Goal: Information Seeking & Learning: Learn about a topic

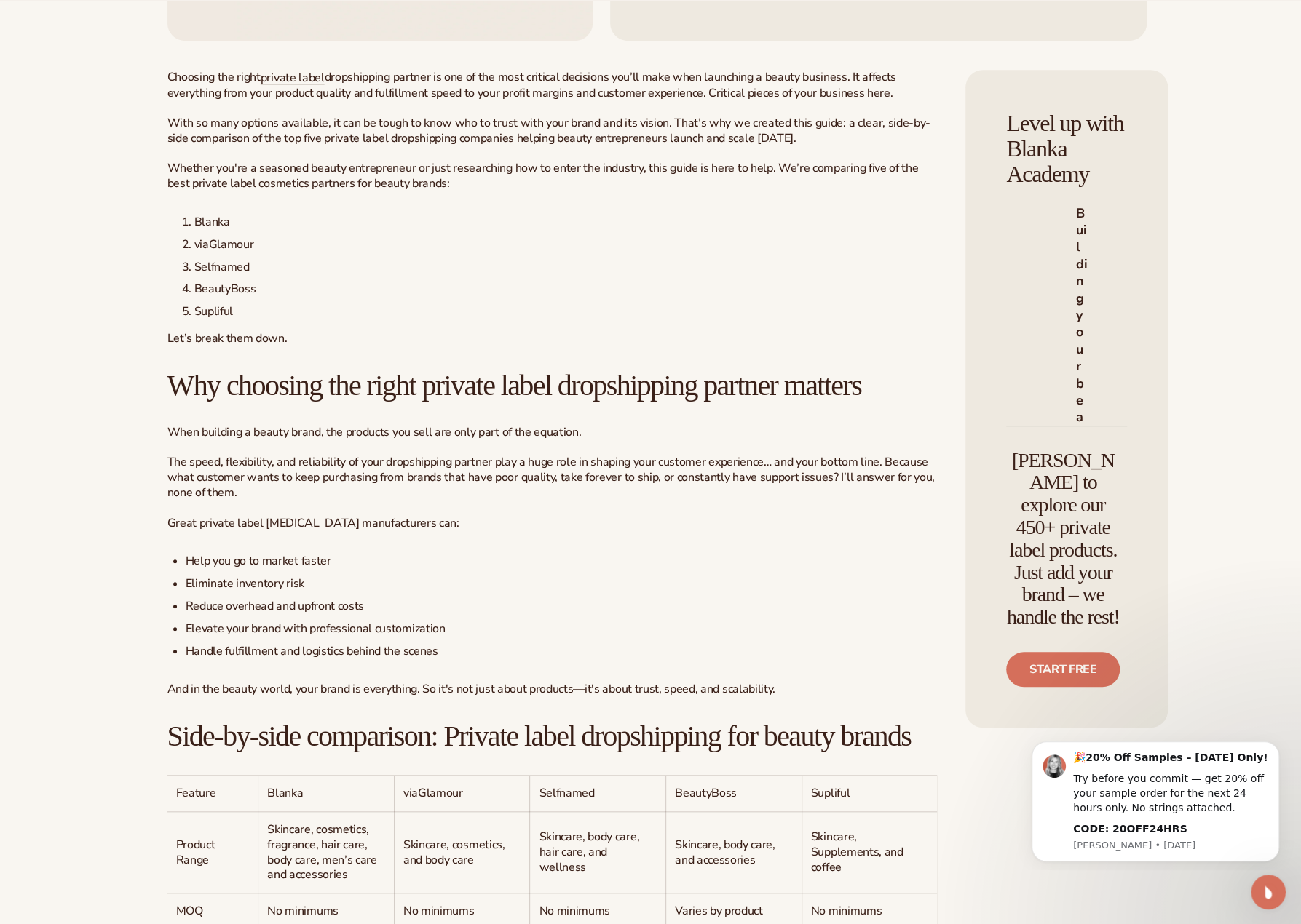
scroll to position [533, 0]
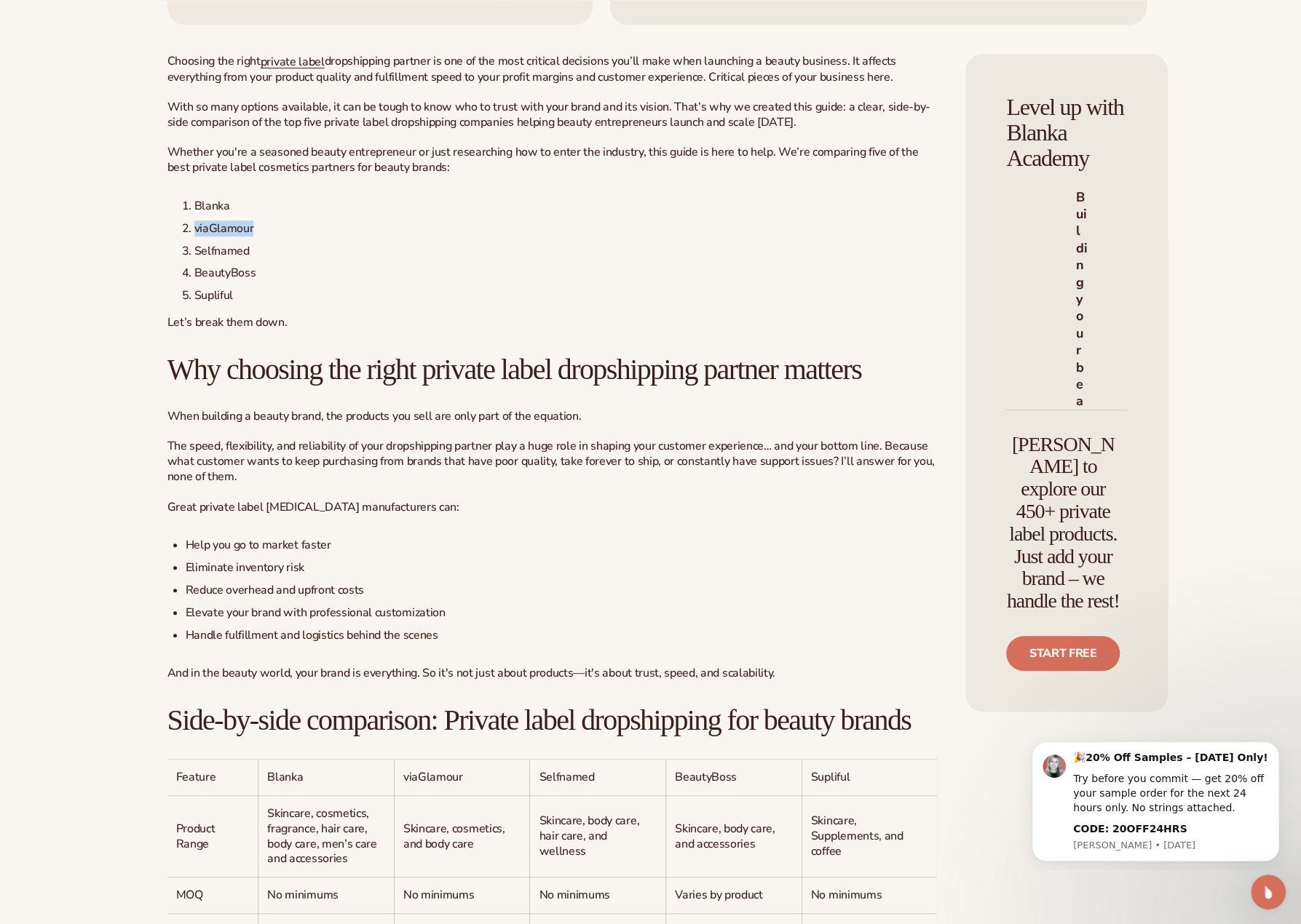
drag, startPoint x: 255, startPoint y: 260, endPoint x: 185, endPoint y: 260, distance: 70.0
click at [185, 236] on li "viaGlamour" at bounding box center [560, 228] width 756 height 15
copy span "viaGlamour"
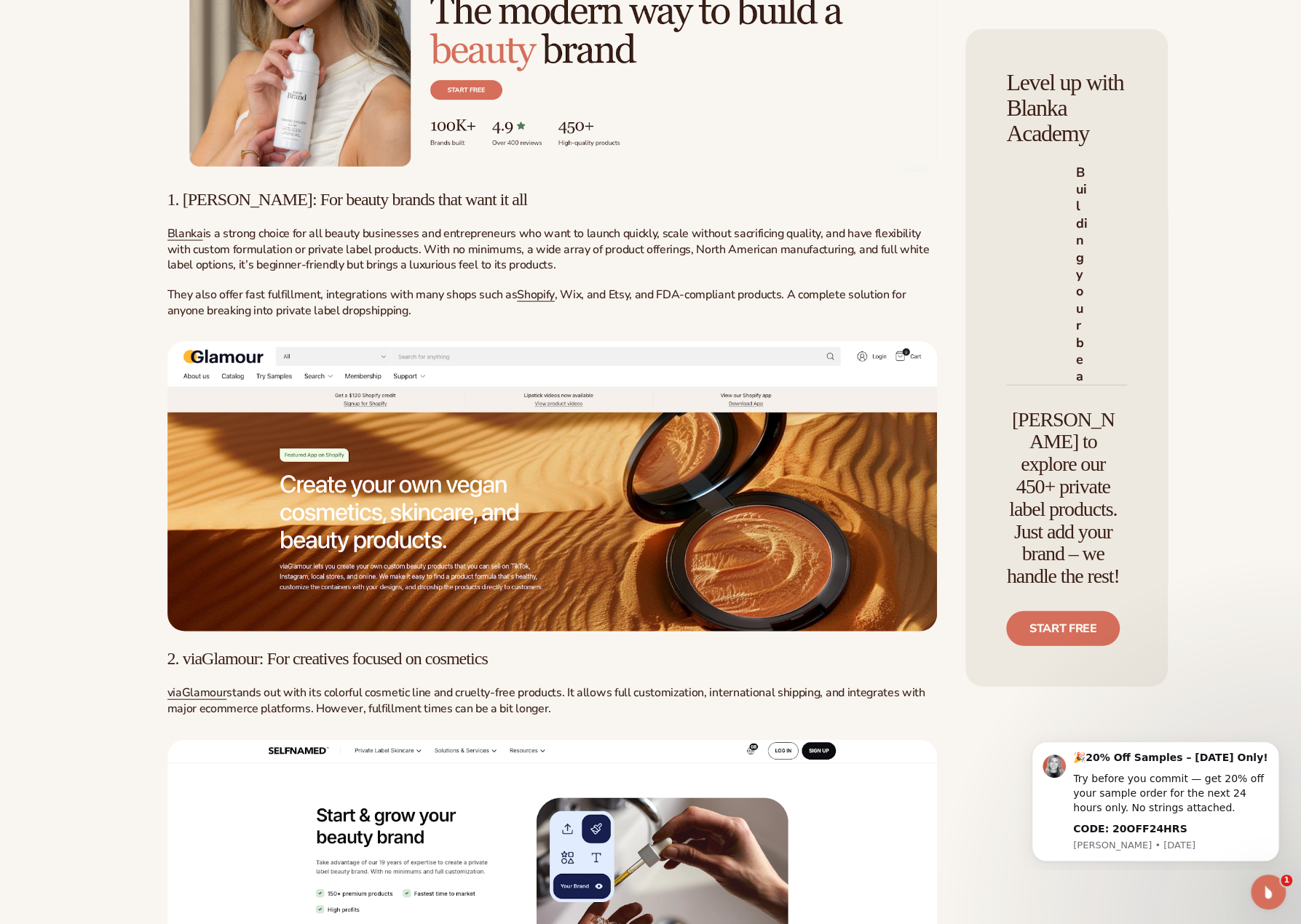
scroll to position [2108, 0]
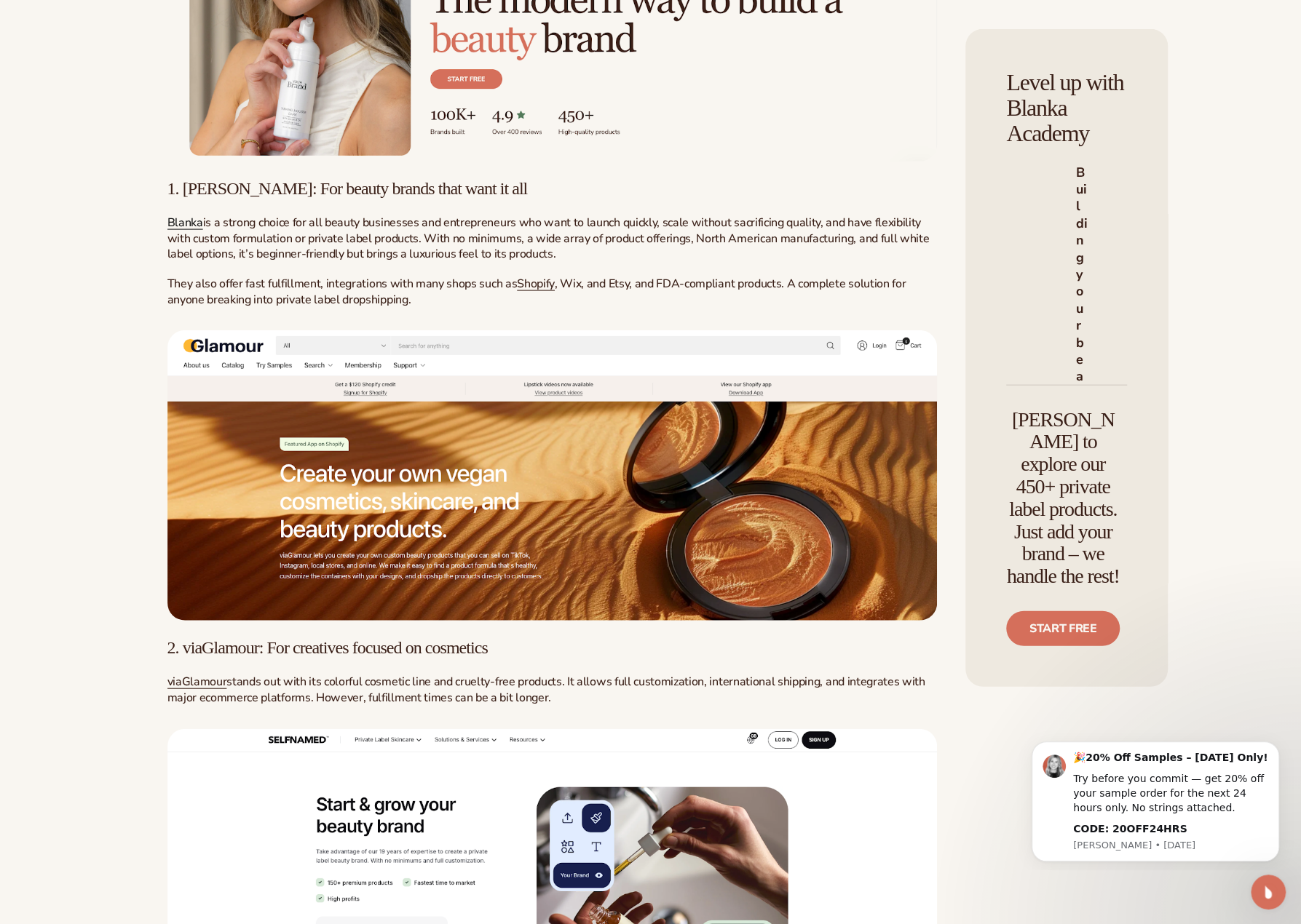
click at [182, 231] on span "Blanka" at bounding box center [185, 223] width 36 height 16
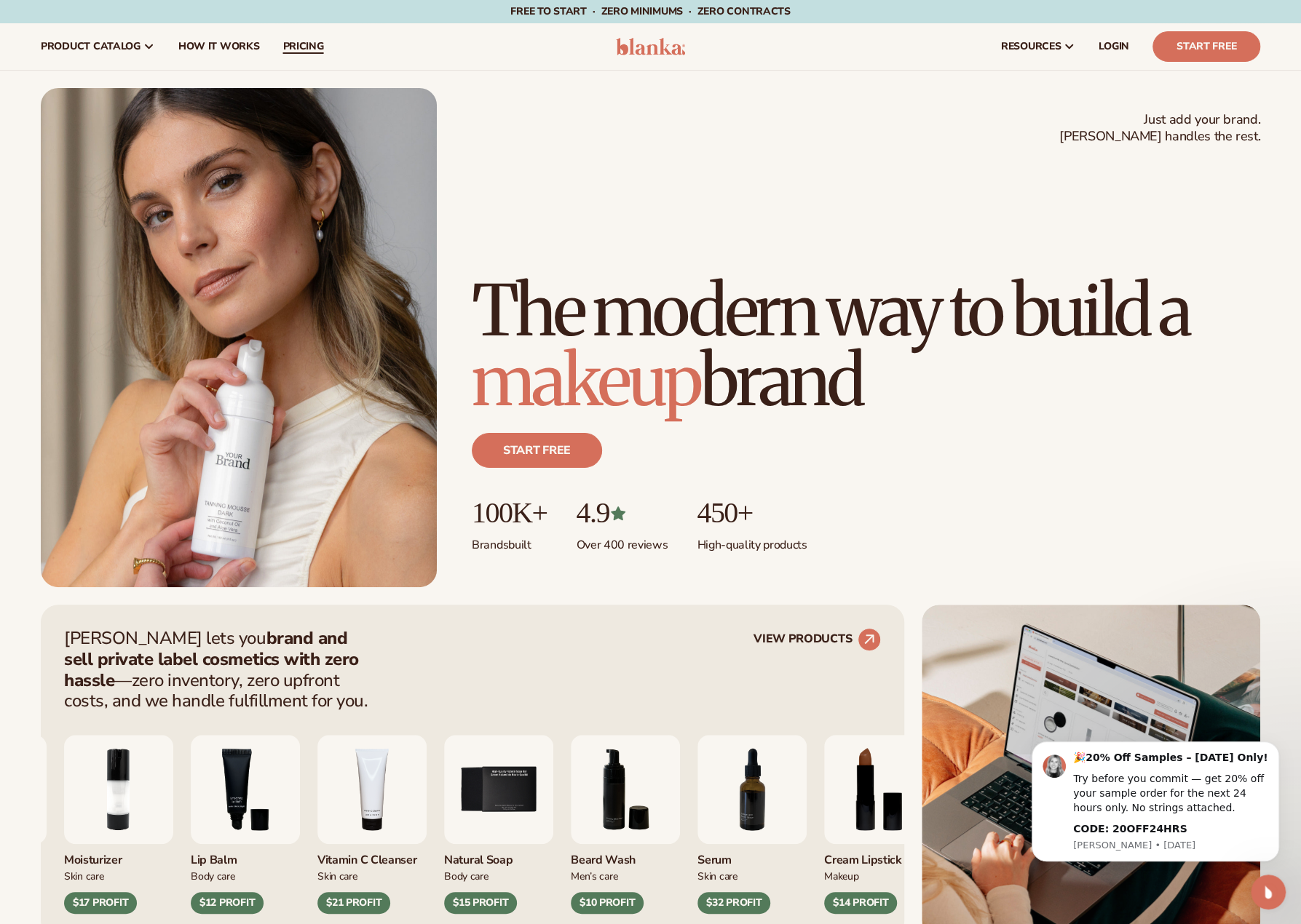
click at [306, 50] on span "pricing" at bounding box center [302, 46] width 40 height 12
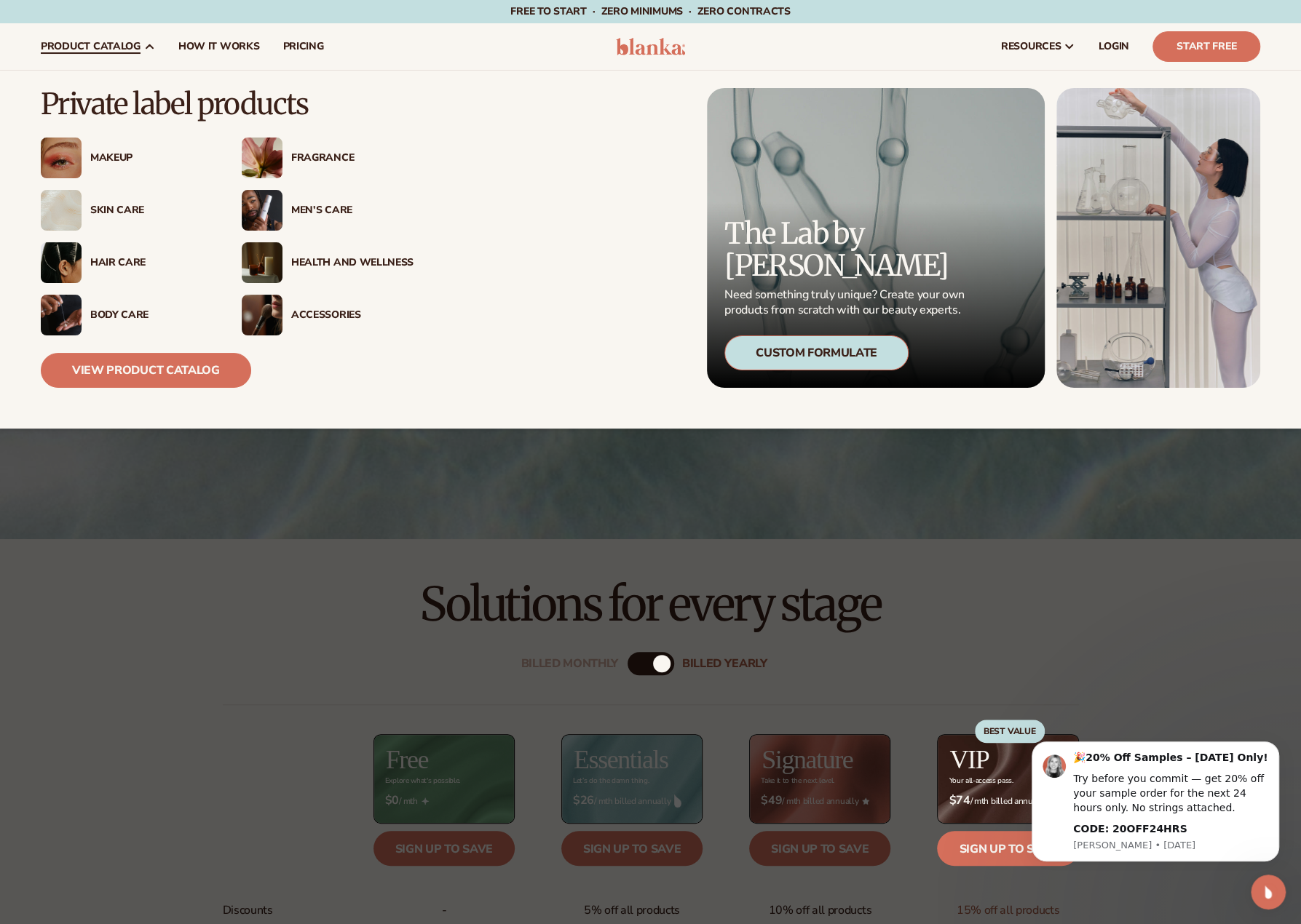
click at [67, 154] on img at bounding box center [60, 158] width 40 height 40
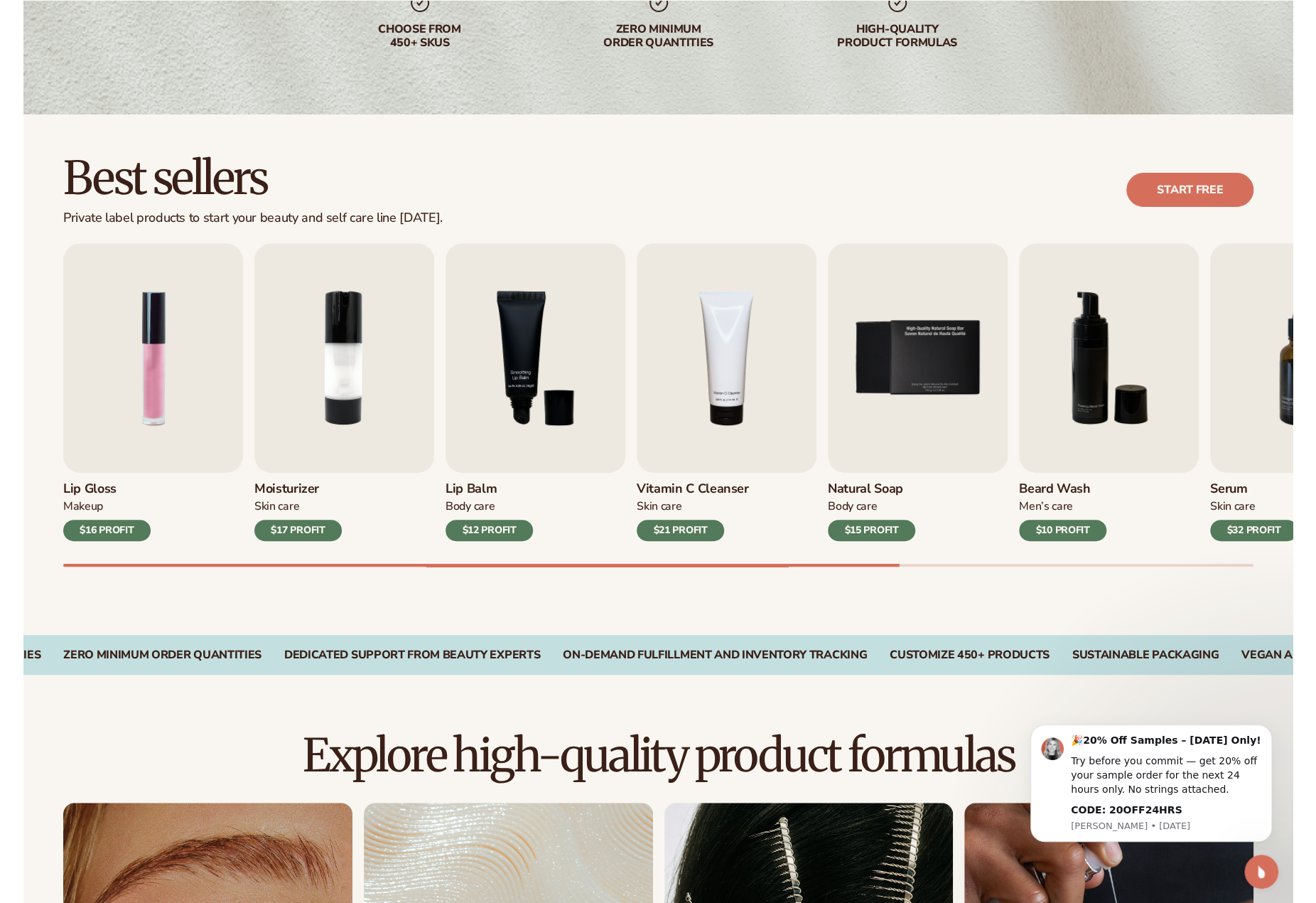
scroll to position [284, 0]
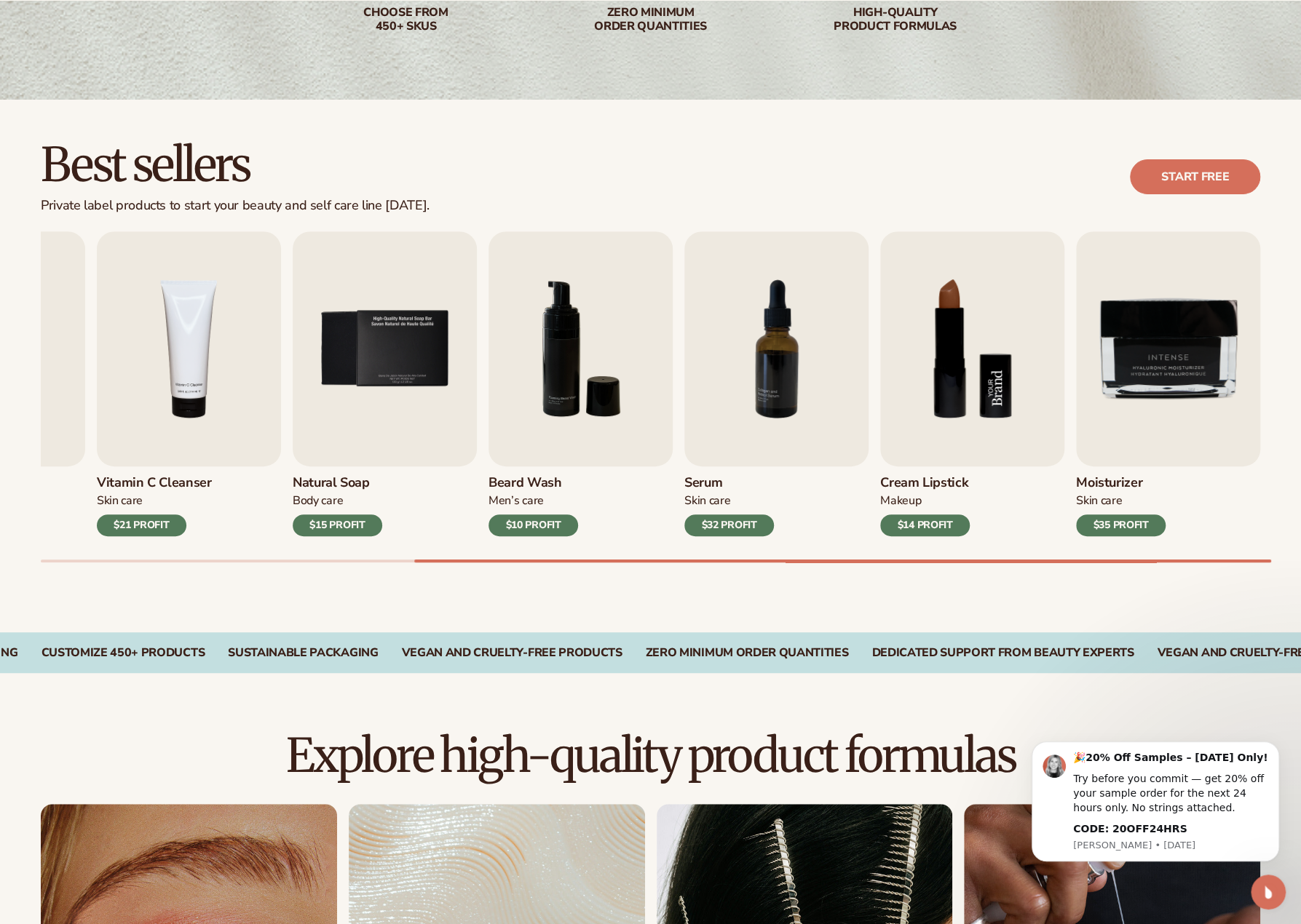
click at [964, 370] on img "8 / 9" at bounding box center [972, 349] width 184 height 235
click at [961, 365] on img "8 / 9" at bounding box center [972, 349] width 184 height 235
click at [981, 349] on img "8 / 9" at bounding box center [972, 349] width 184 height 235
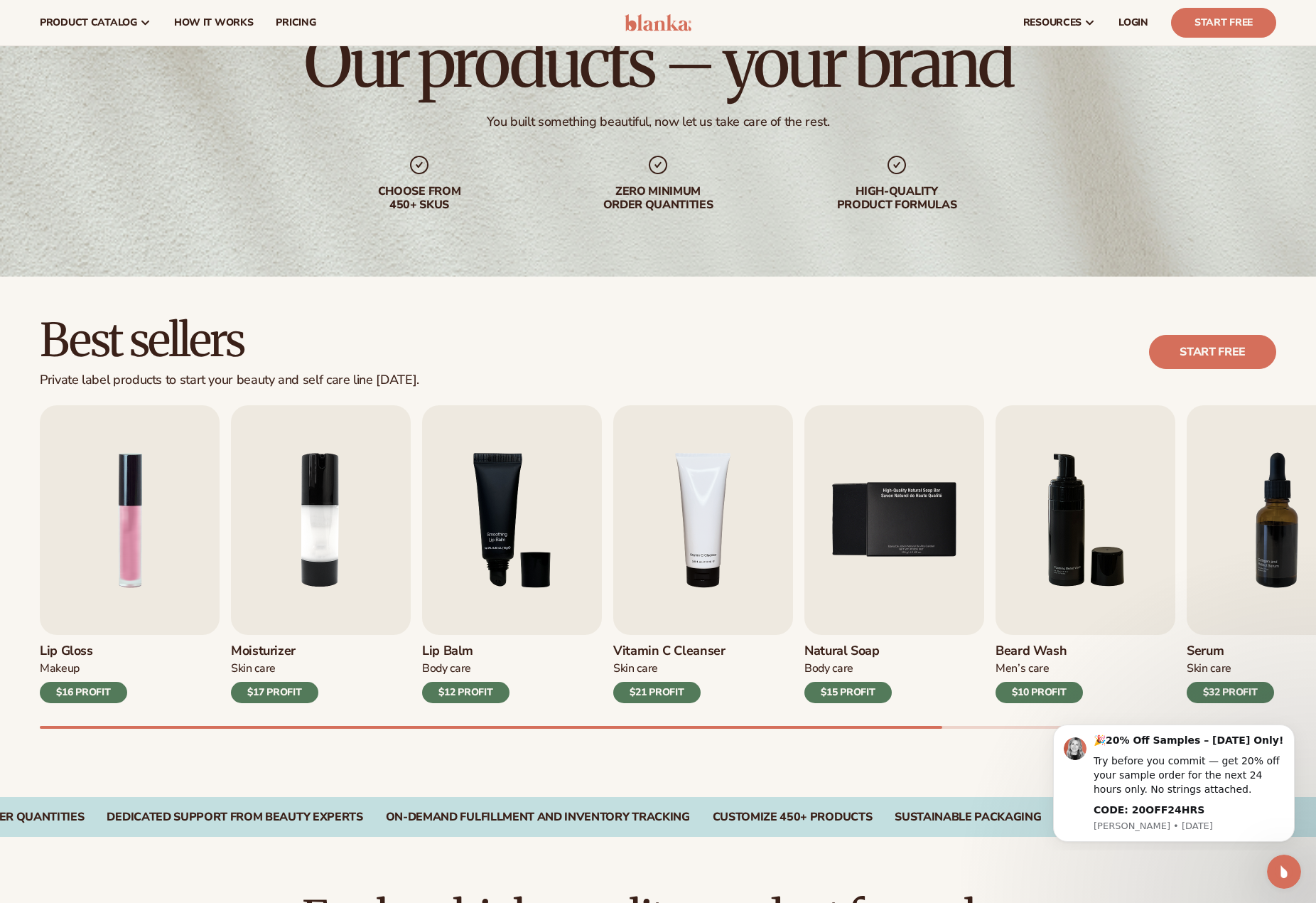
scroll to position [0, 0]
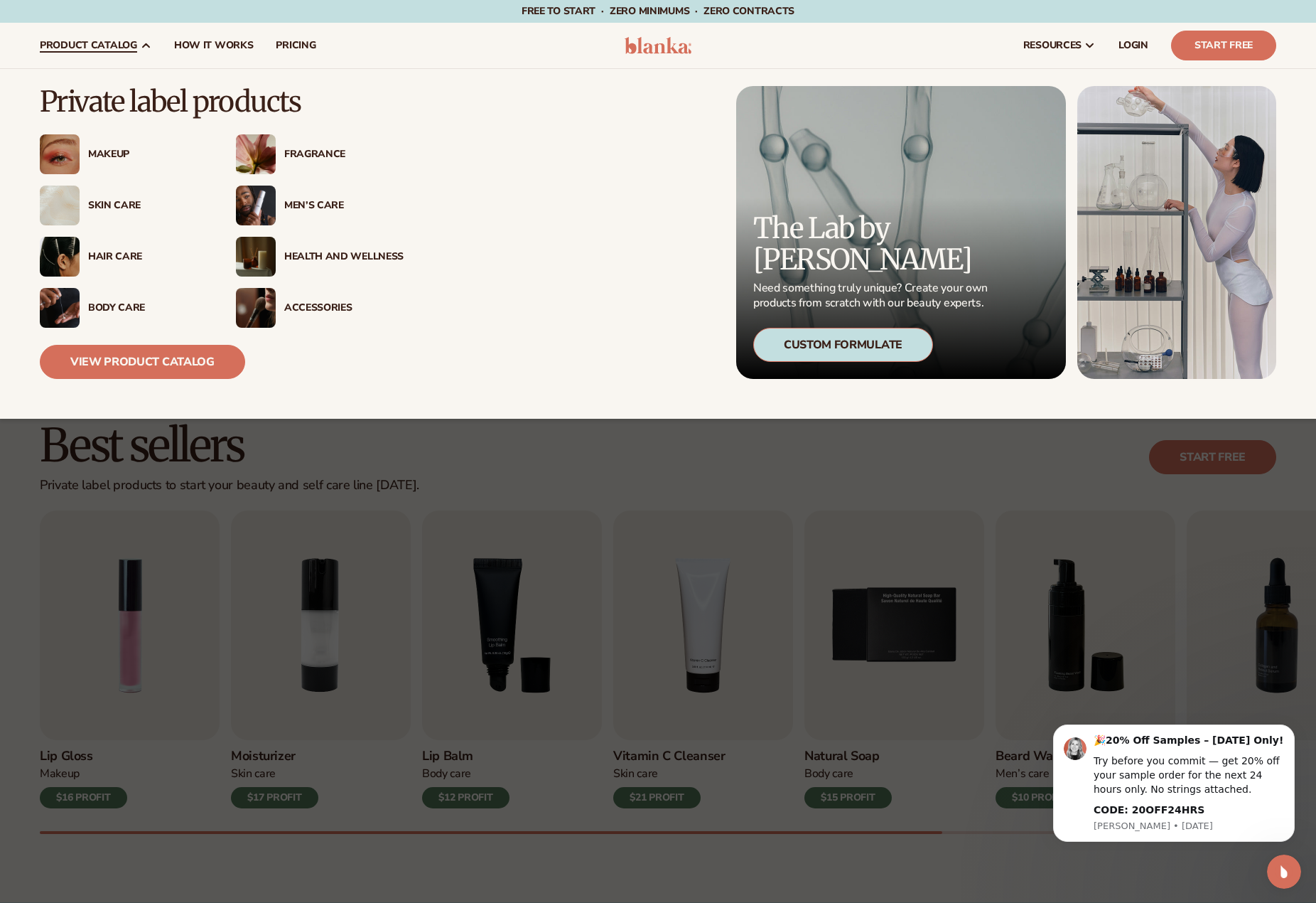
click at [71, 154] on img at bounding box center [59, 154] width 39 height 39
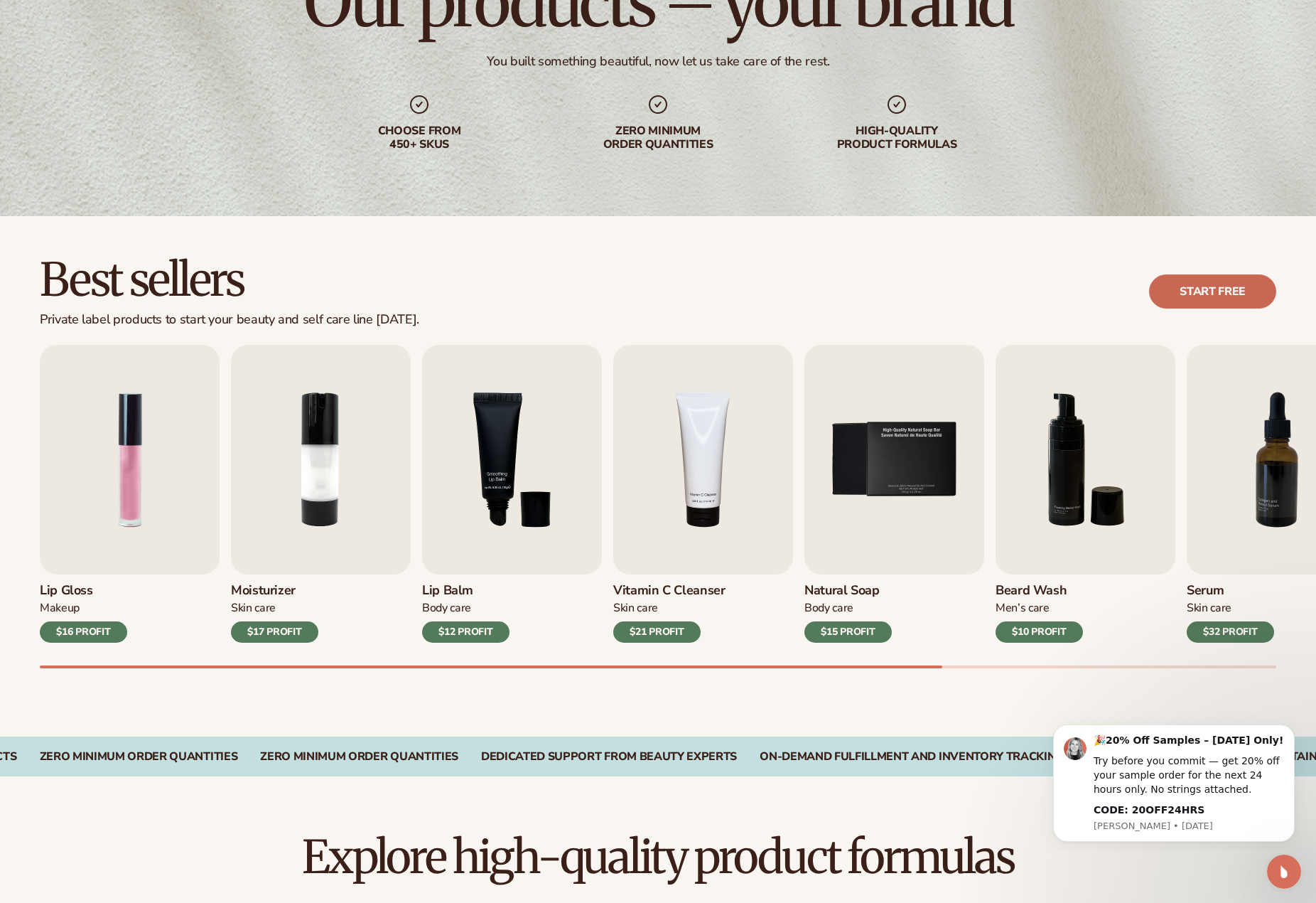
click at [1205, 289] on link "Start free" at bounding box center [1213, 291] width 127 height 34
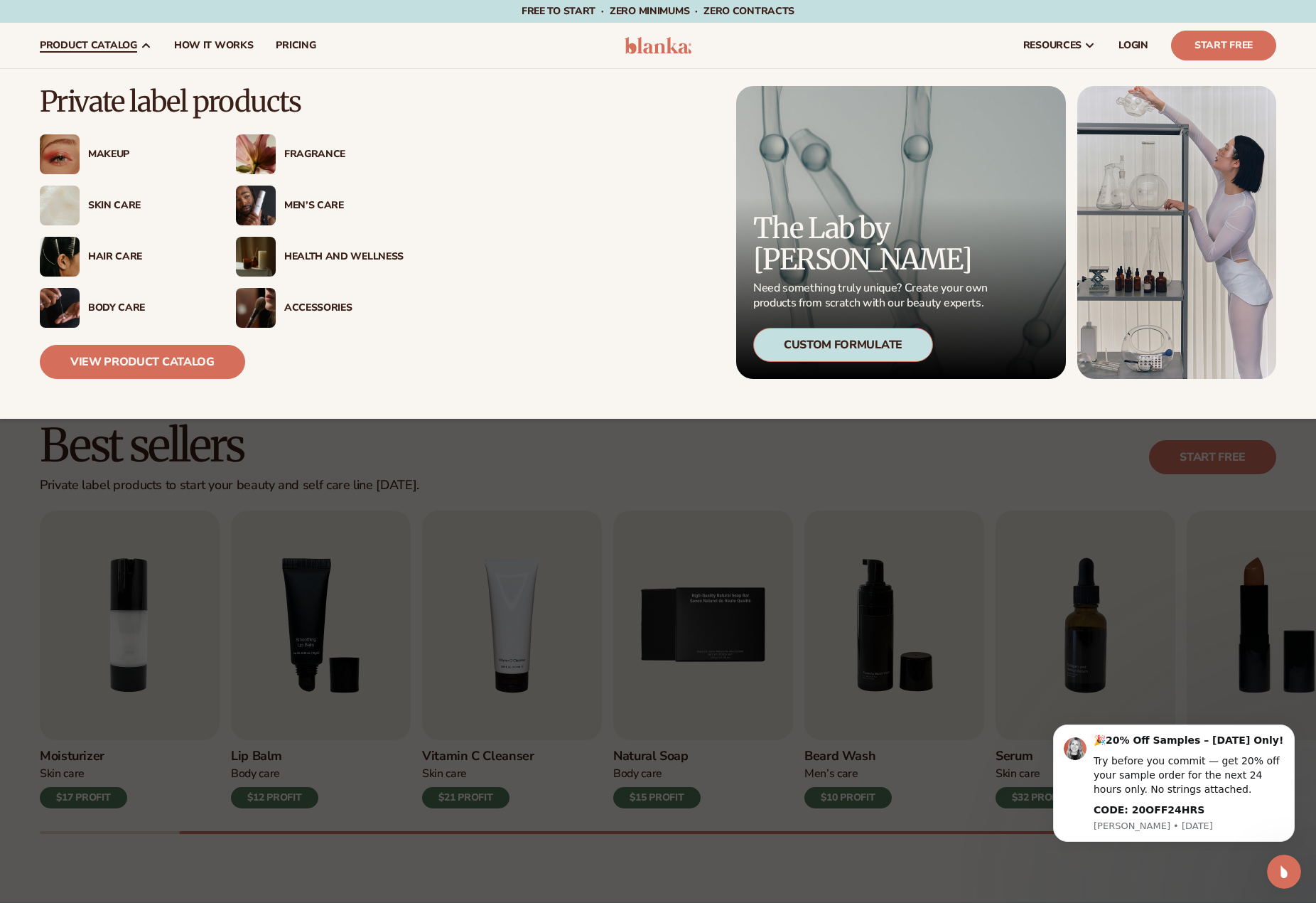
click at [121, 302] on div "Body Care" at bounding box center [148, 308] width 119 height 12
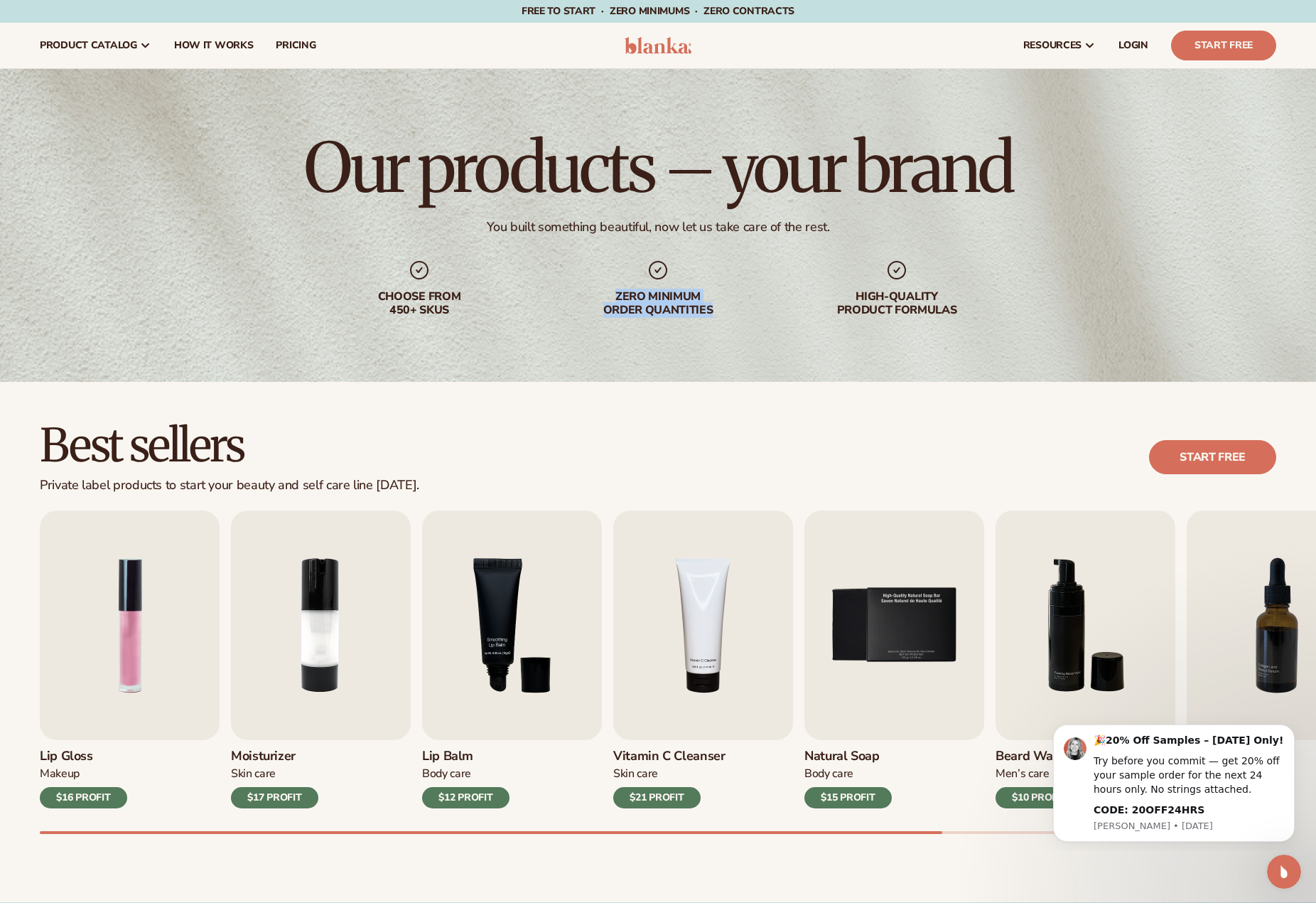
drag, startPoint x: 617, startPoint y: 293, endPoint x: 749, endPoint y: 321, distance: 134.9
click at [740, 322] on div "Our products – your brand You built something beautiful, now let us take care o…" at bounding box center [658, 225] width 1316 height 313
drag, startPoint x: 881, startPoint y: 300, endPoint x: 987, endPoint y: 317, distance: 107.4
click at [987, 317] on div "Our products – your brand You built something beautiful, now let us take care o…" at bounding box center [658, 225] width 1316 height 313
click at [901, 308] on div "High-quality product formulas" at bounding box center [896, 304] width 182 height 27
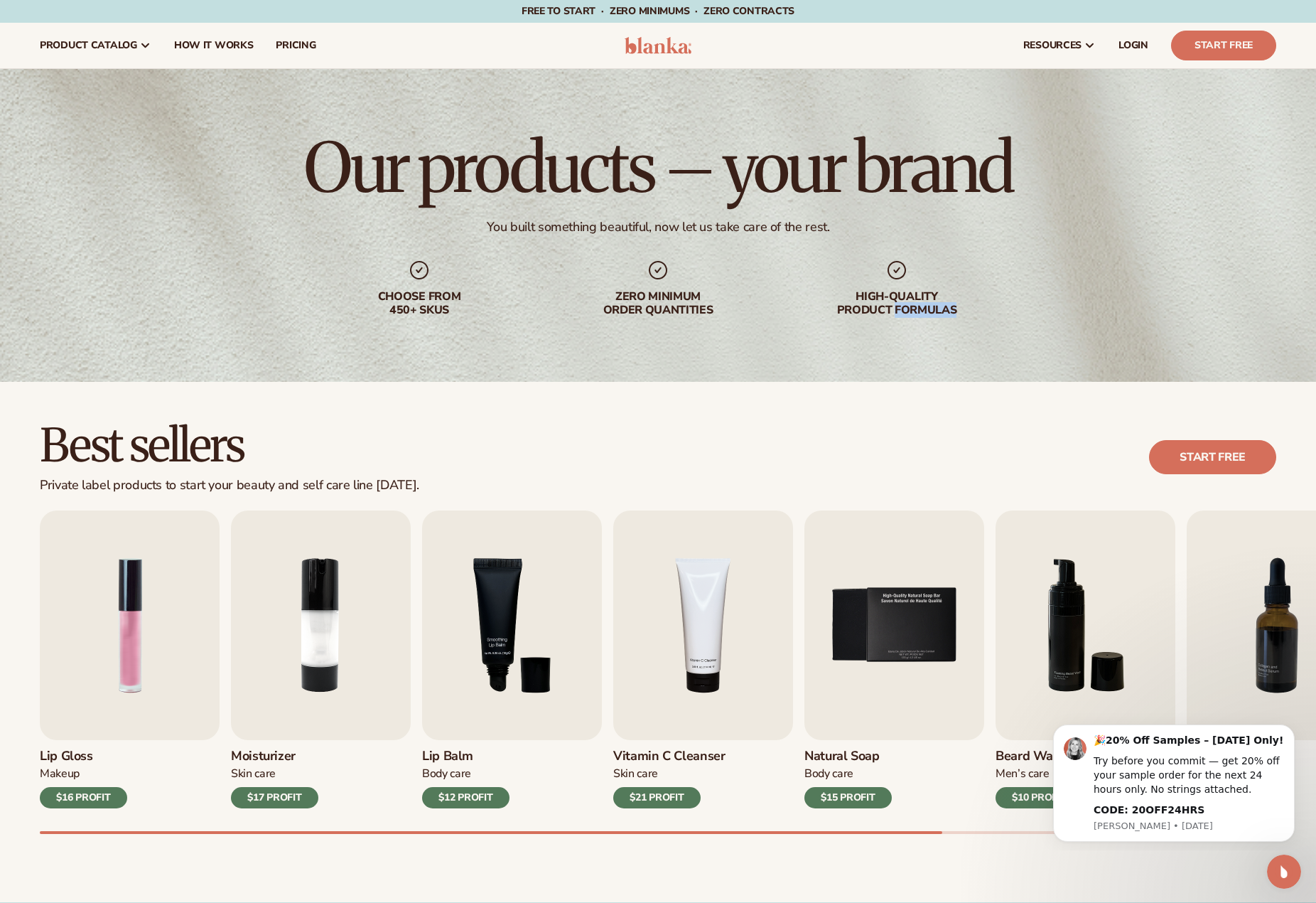
click at [901, 307] on div "High-quality product formulas" at bounding box center [896, 304] width 182 height 27
click at [901, 307] on div "High-quality product formulas" at bounding box center [896, 304] width 182 height 27
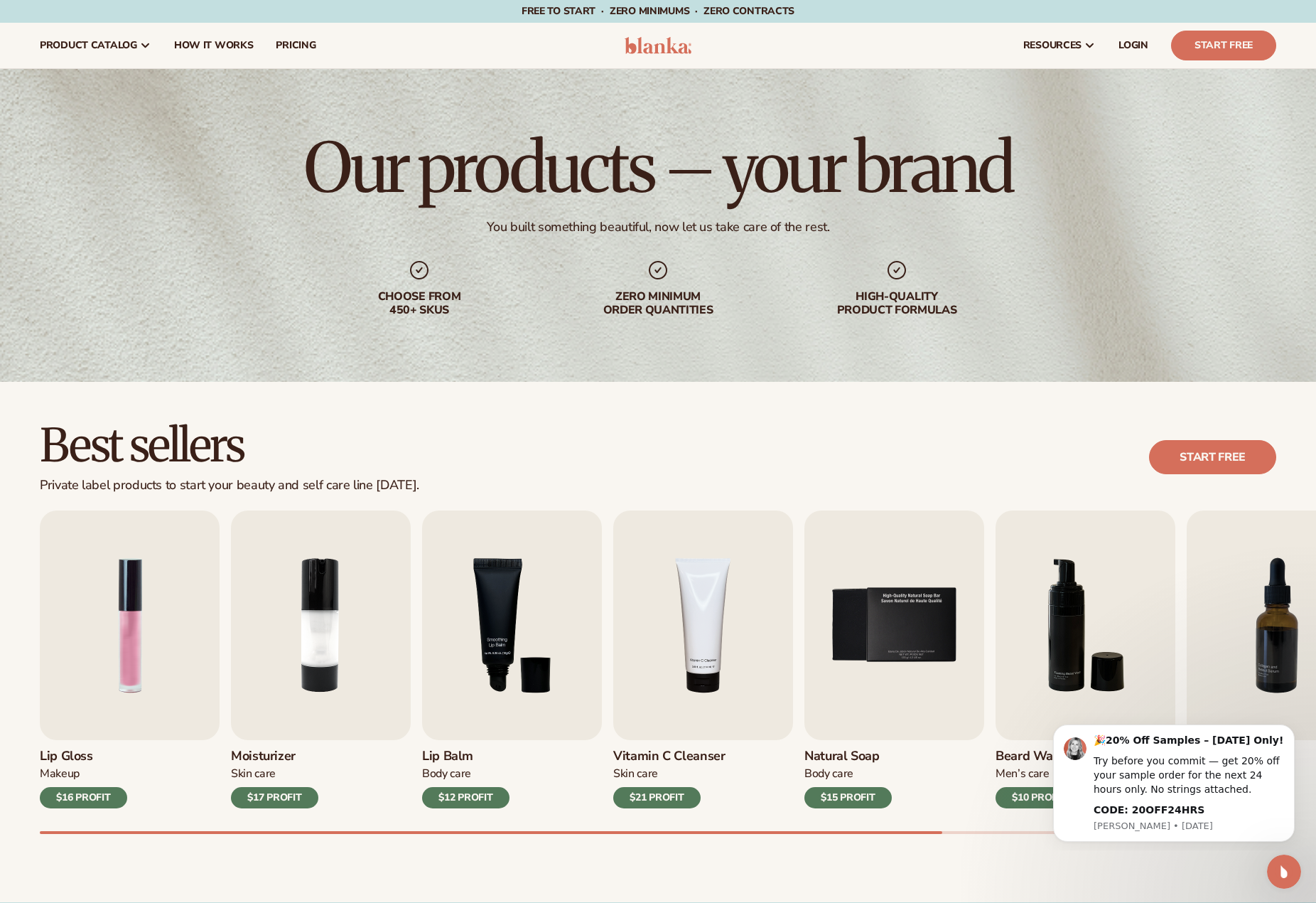
click at [899, 300] on div "High-quality product formulas" at bounding box center [896, 304] width 182 height 27
click at [897, 307] on div "High-quality product formulas" at bounding box center [896, 304] width 182 height 27
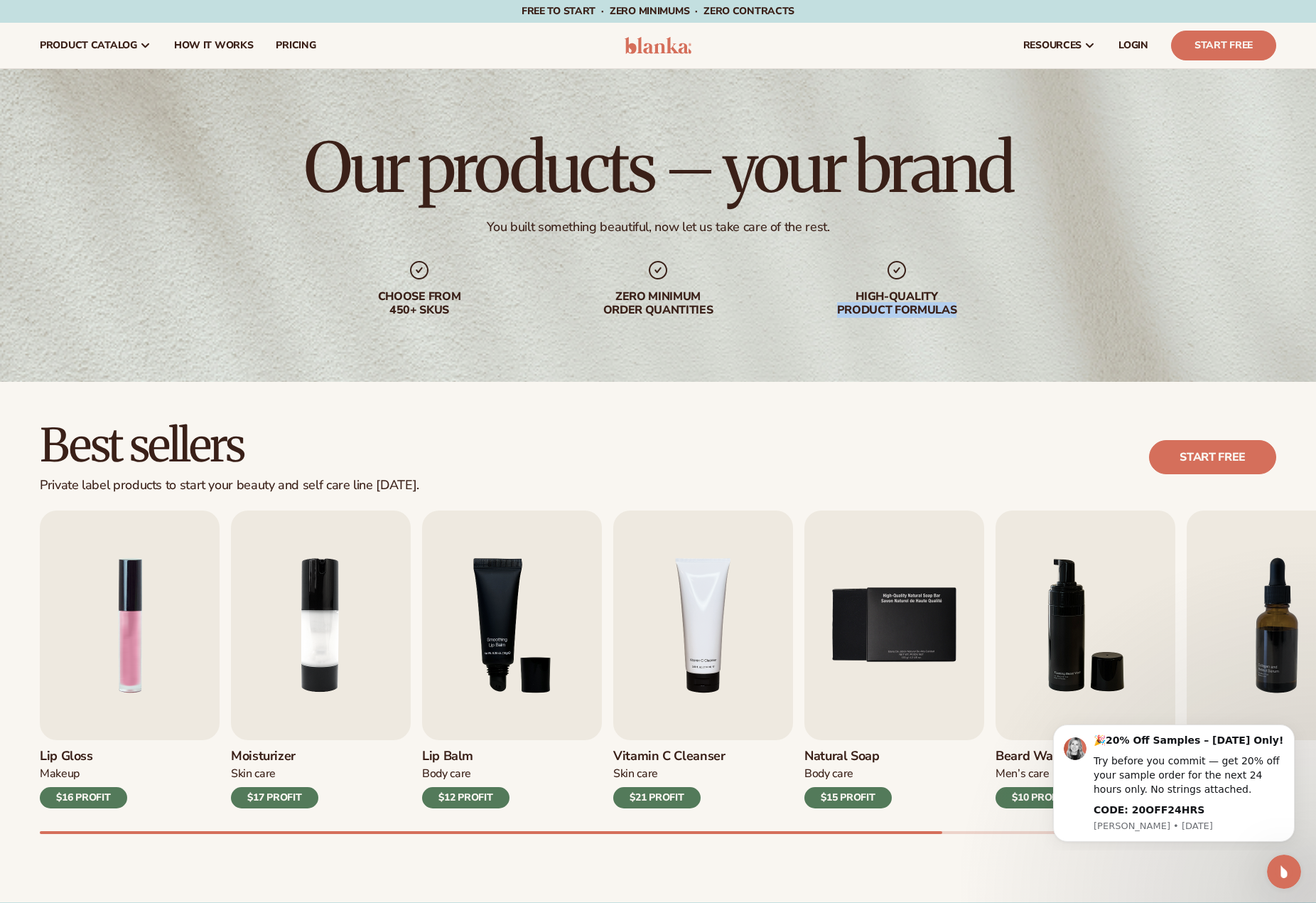
click at [897, 307] on div "High-quality product formulas" at bounding box center [896, 304] width 182 height 27
click at [649, 295] on div "Zero minimum order quantities" at bounding box center [658, 304] width 182 height 27
click at [649, 296] on div "Zero minimum order quantities" at bounding box center [658, 304] width 182 height 27
click at [648, 314] on div "Zero minimum order quantities" at bounding box center [658, 304] width 182 height 27
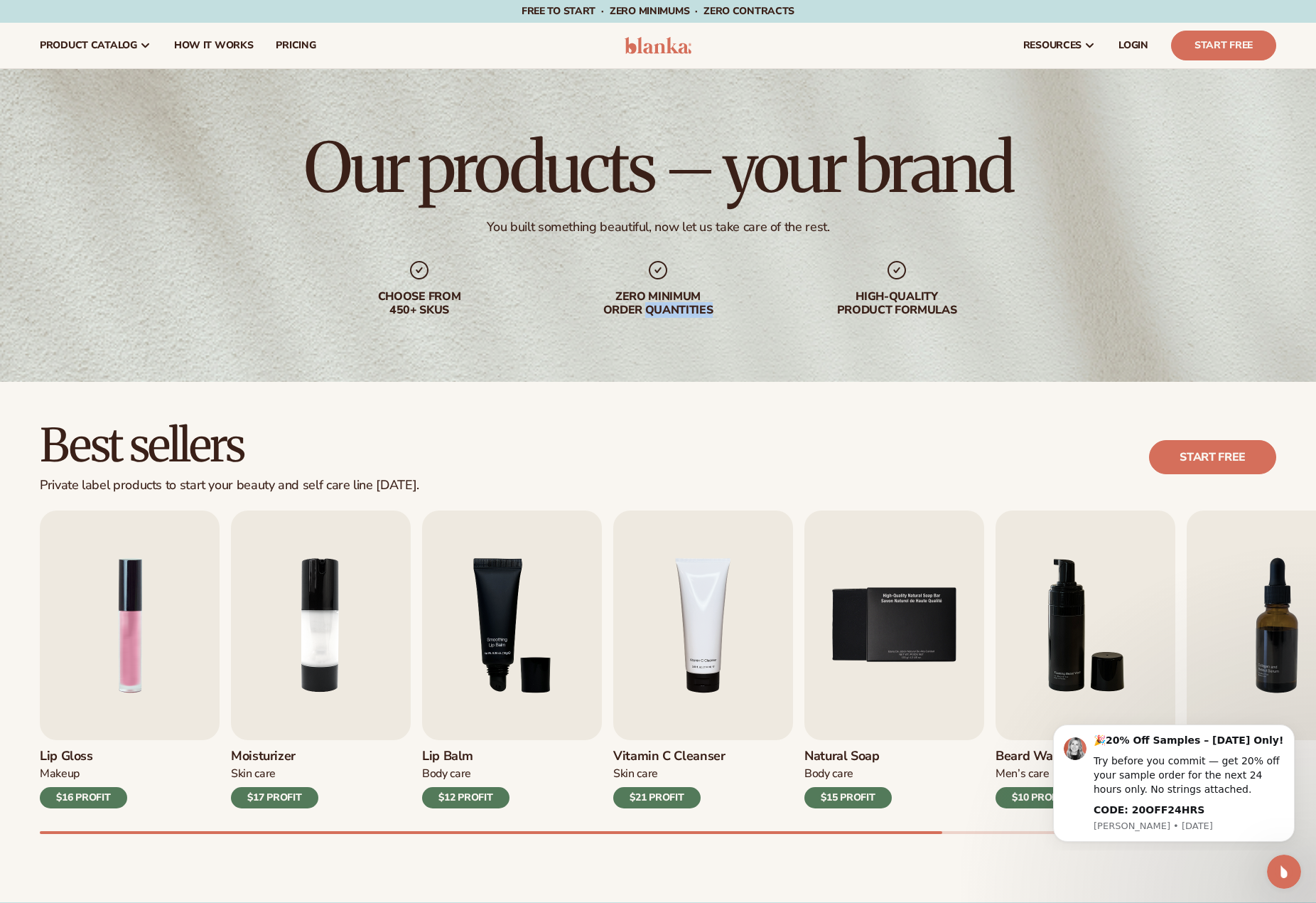
click at [648, 314] on div "Zero minimum order quantities" at bounding box center [658, 304] width 182 height 27
click at [649, 312] on div "Zero minimum order quantities" at bounding box center [658, 304] width 182 height 27
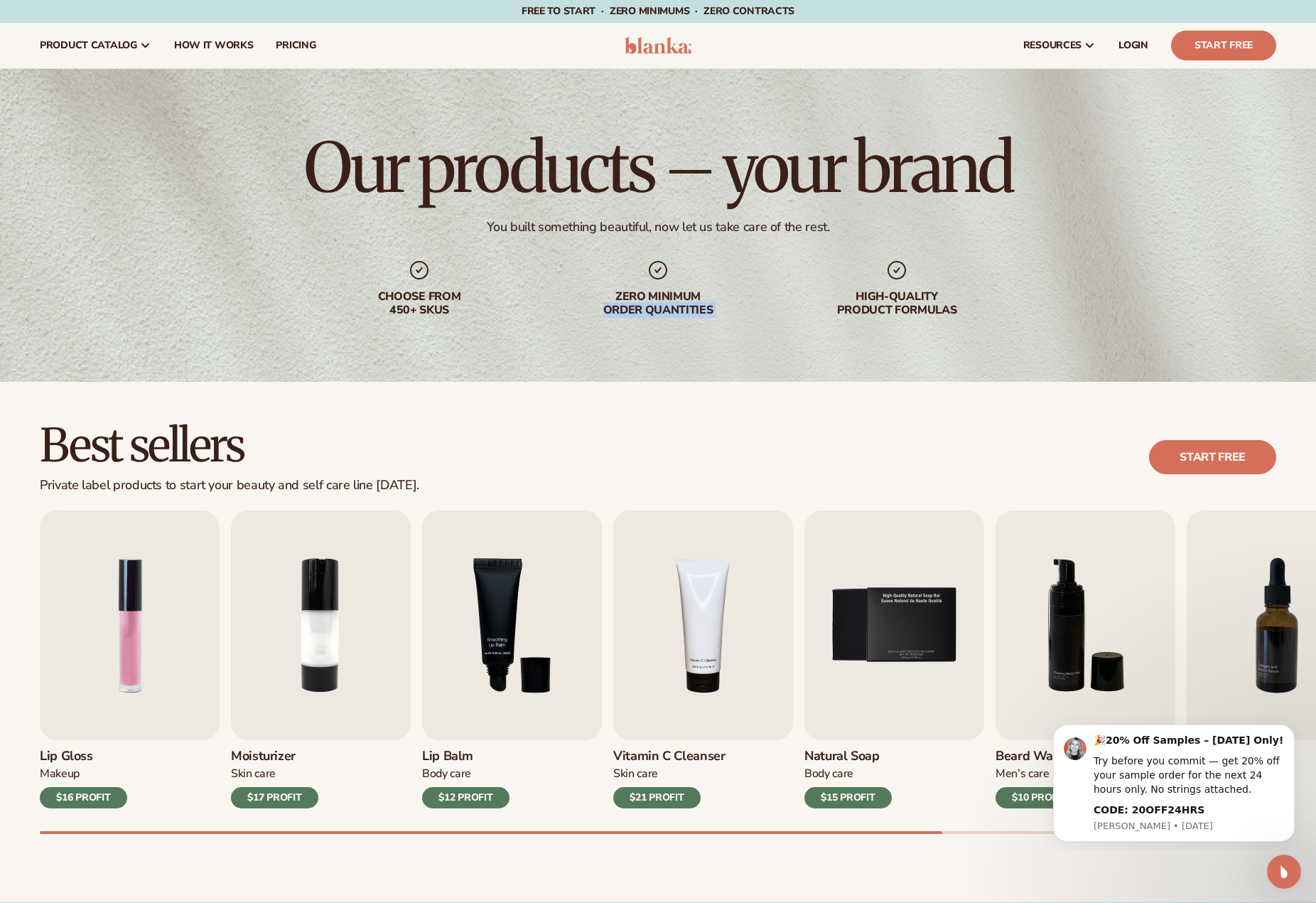
click at [725, 315] on div "Zero minimum order quantities" at bounding box center [658, 304] width 182 height 27
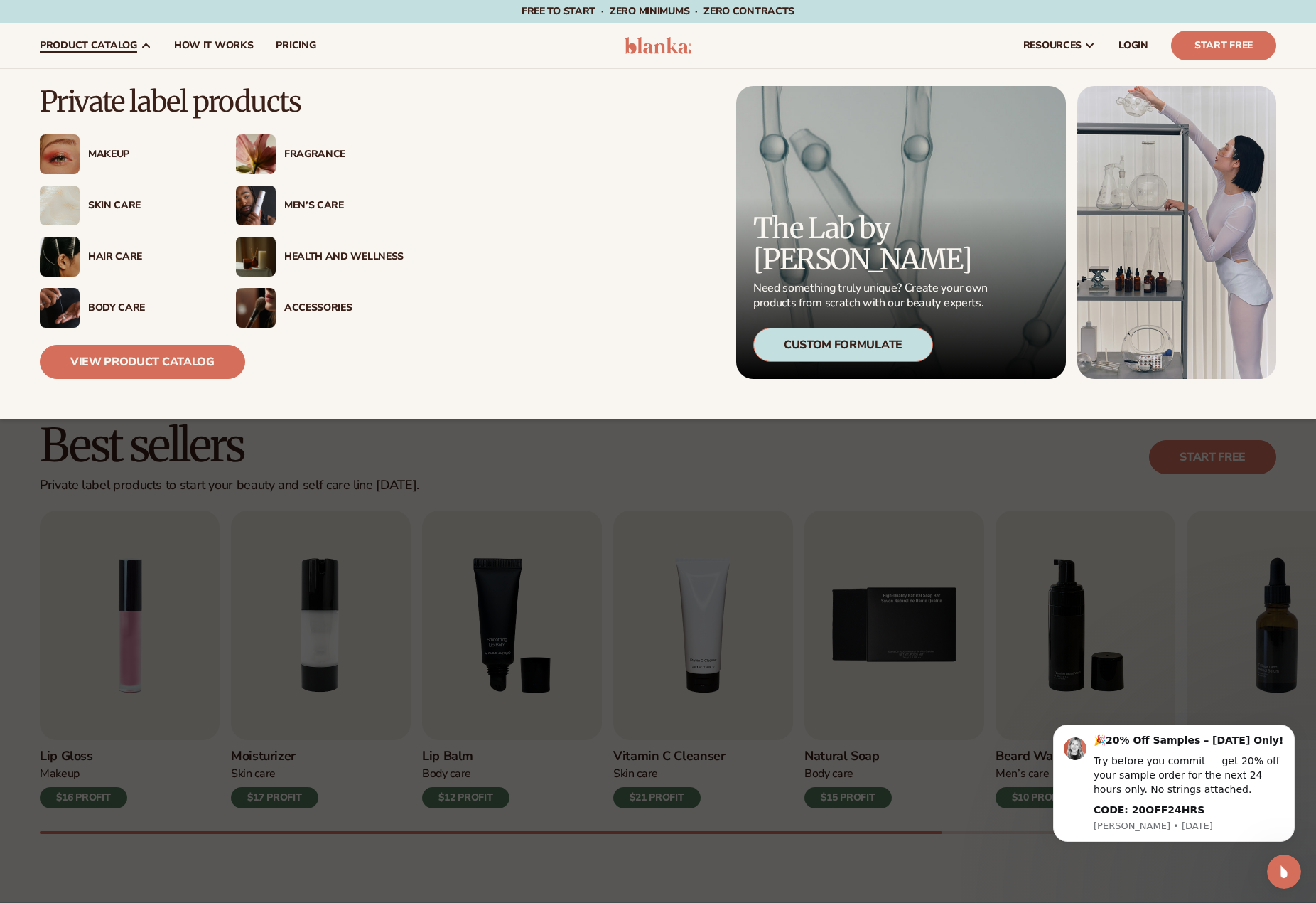
click at [101, 146] on div "Makeup" at bounding box center [123, 154] width 168 height 39
click at [101, 252] on div "Hair Care" at bounding box center [148, 257] width 119 height 12
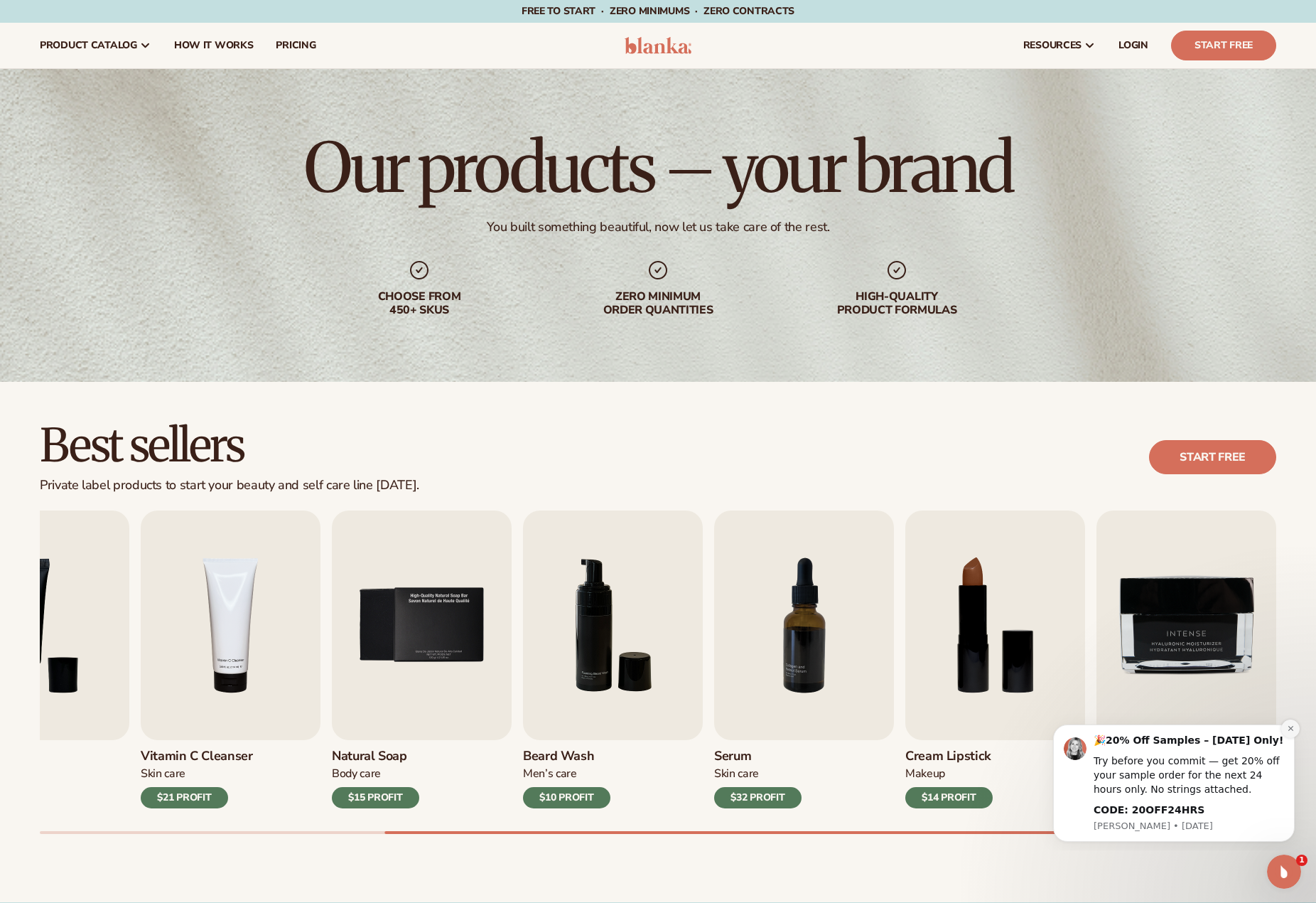
click at [1291, 726] on icon "Dismiss notification" at bounding box center [1291, 729] width 8 height 8
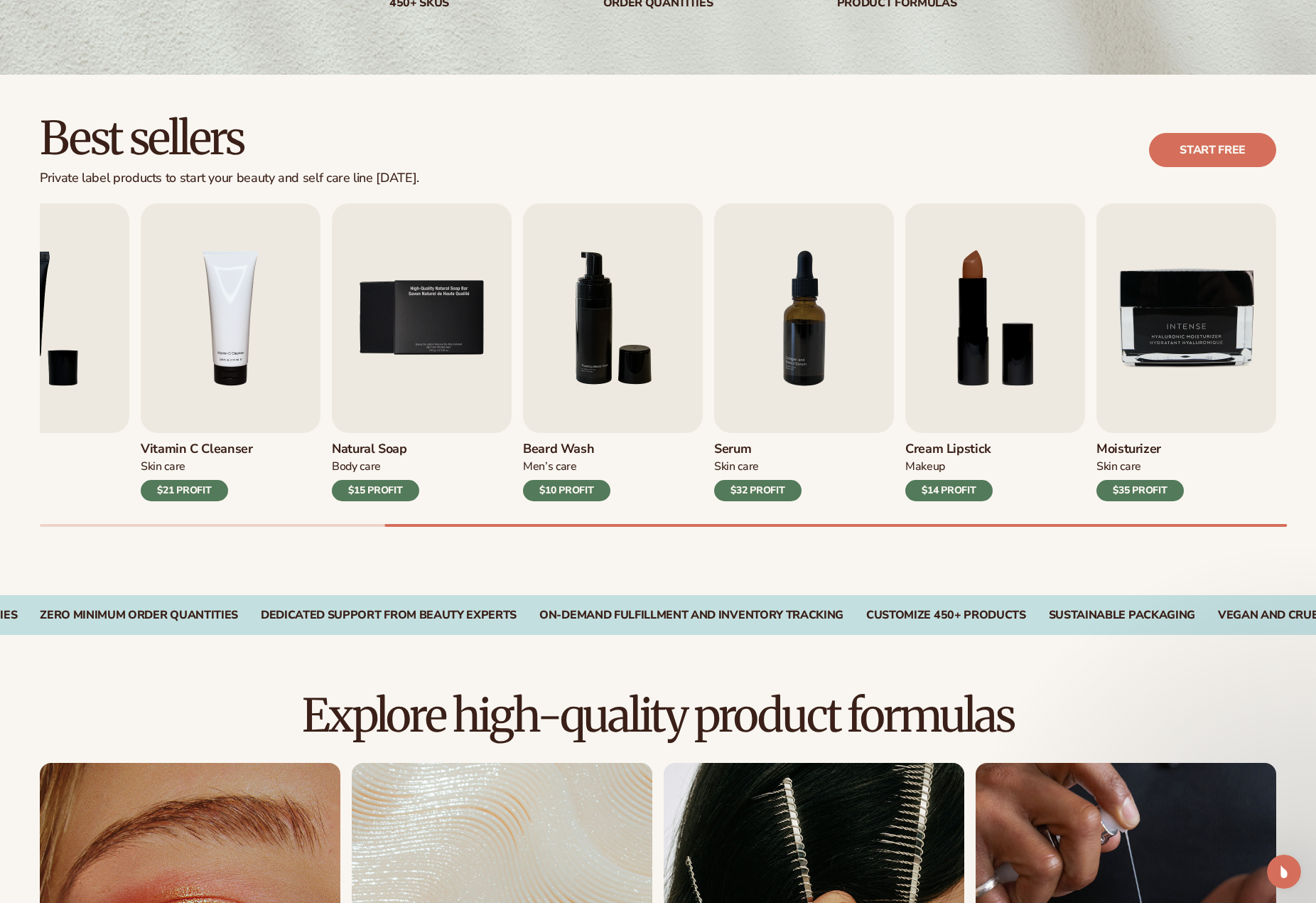
scroll to position [308, 0]
click at [985, 326] on img "8 / 9" at bounding box center [996, 318] width 180 height 230
click at [951, 486] on div "$14 PROFIT" at bounding box center [949, 490] width 87 height 22
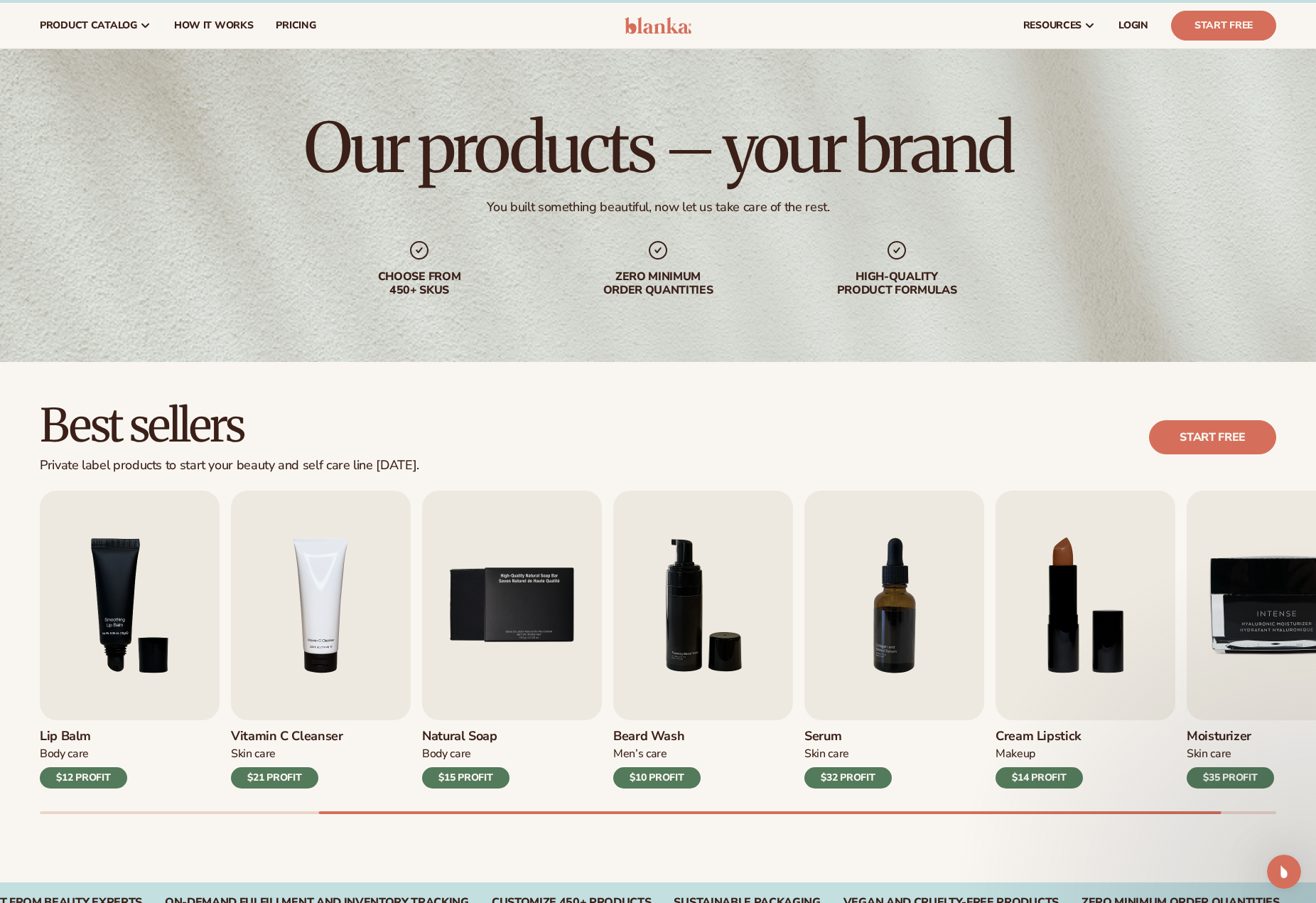
scroll to position [0, 0]
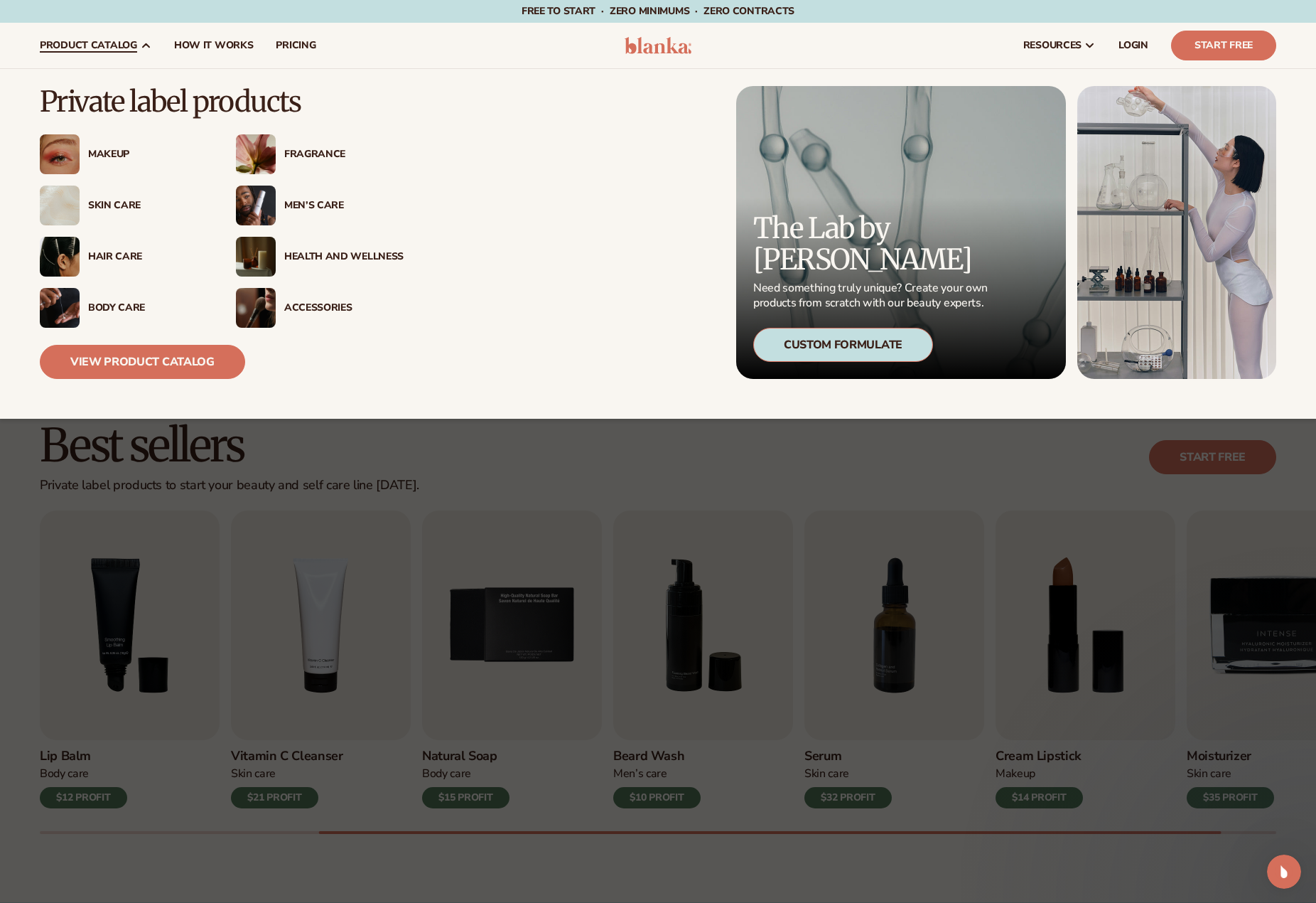
click at [111, 200] on div "Skin Care" at bounding box center [148, 206] width 119 height 12
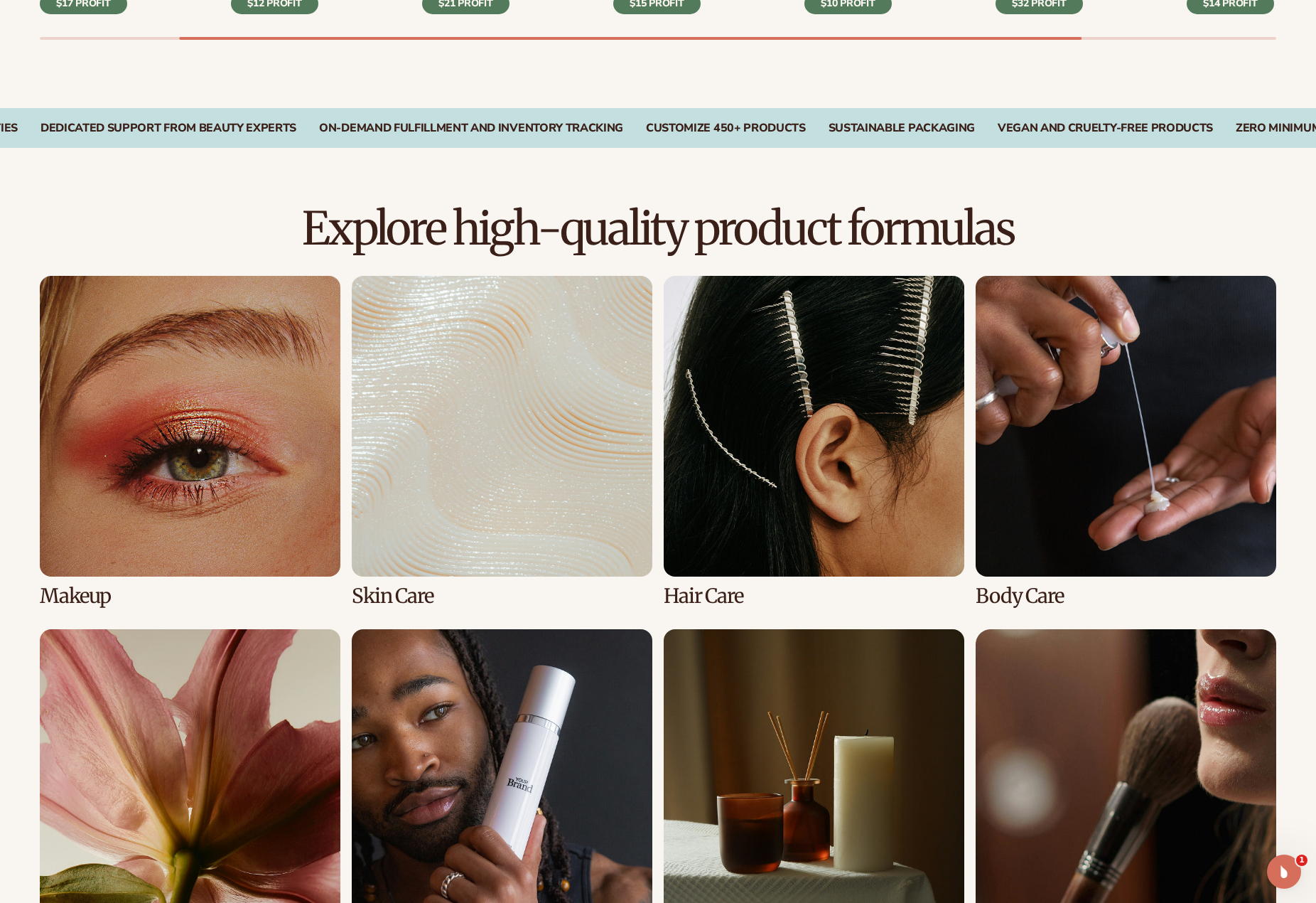
scroll to position [853, 0]
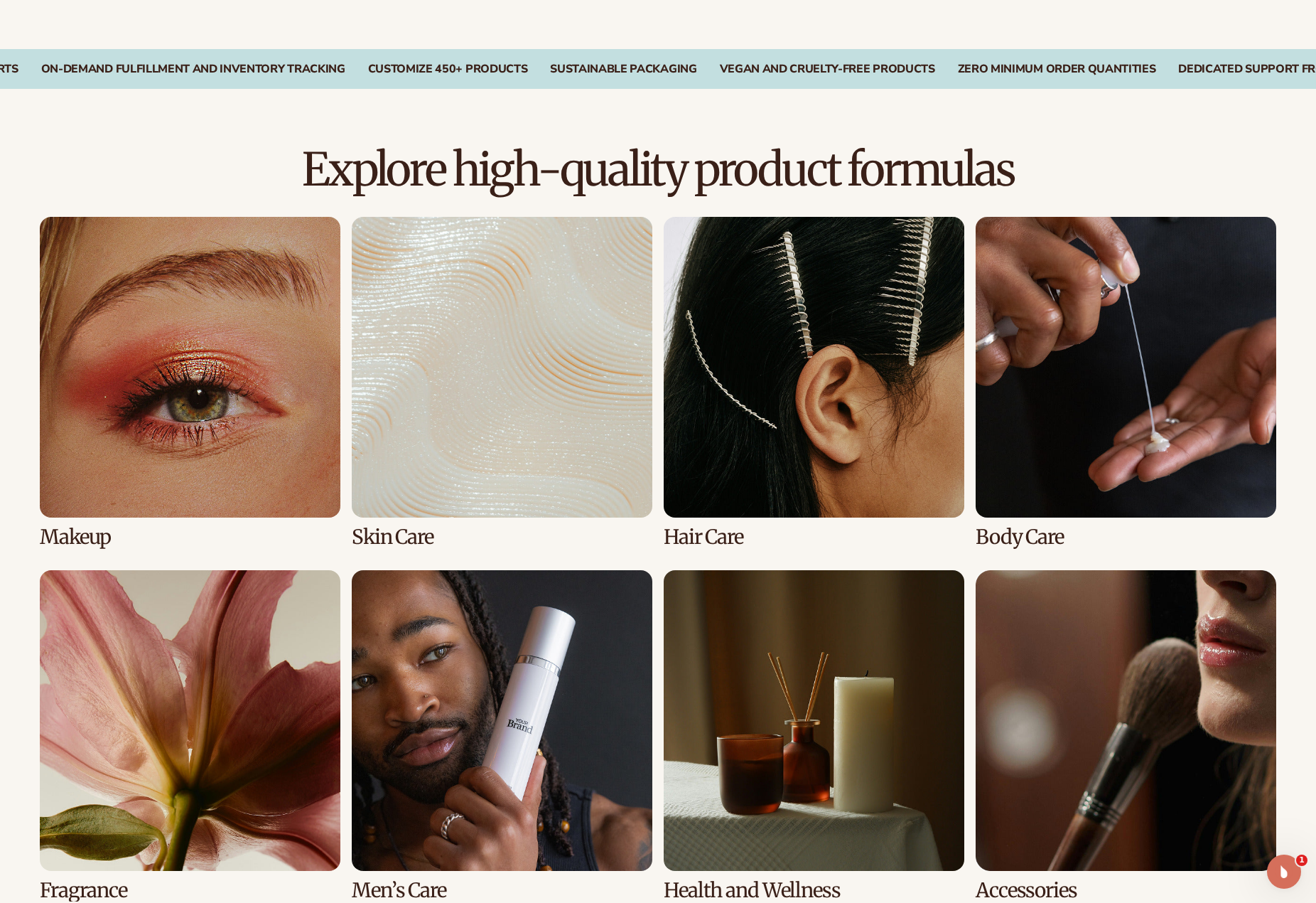
click at [422, 414] on link "2 / 8" at bounding box center [502, 383] width 300 height 331
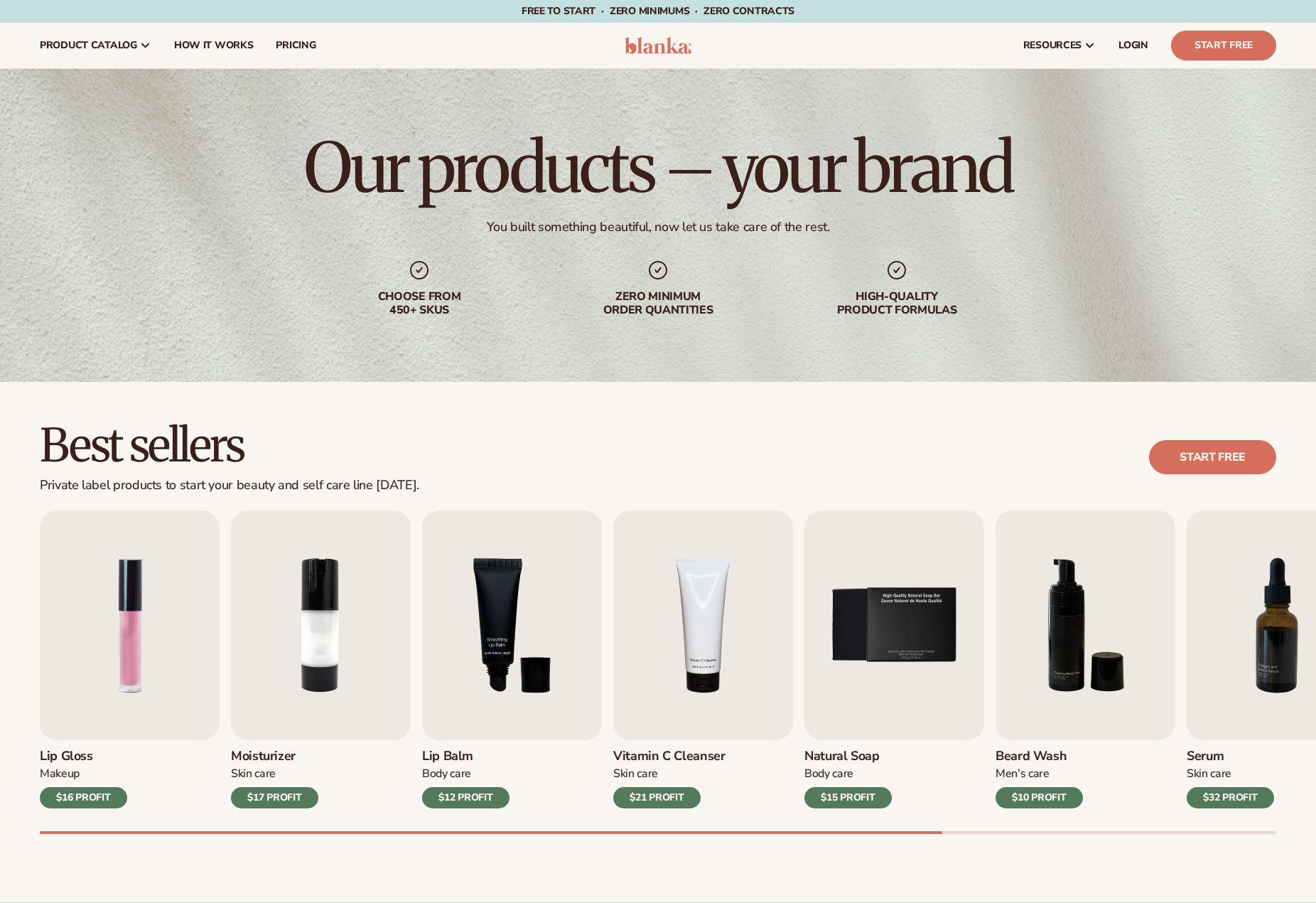
scroll to position [853, 0]
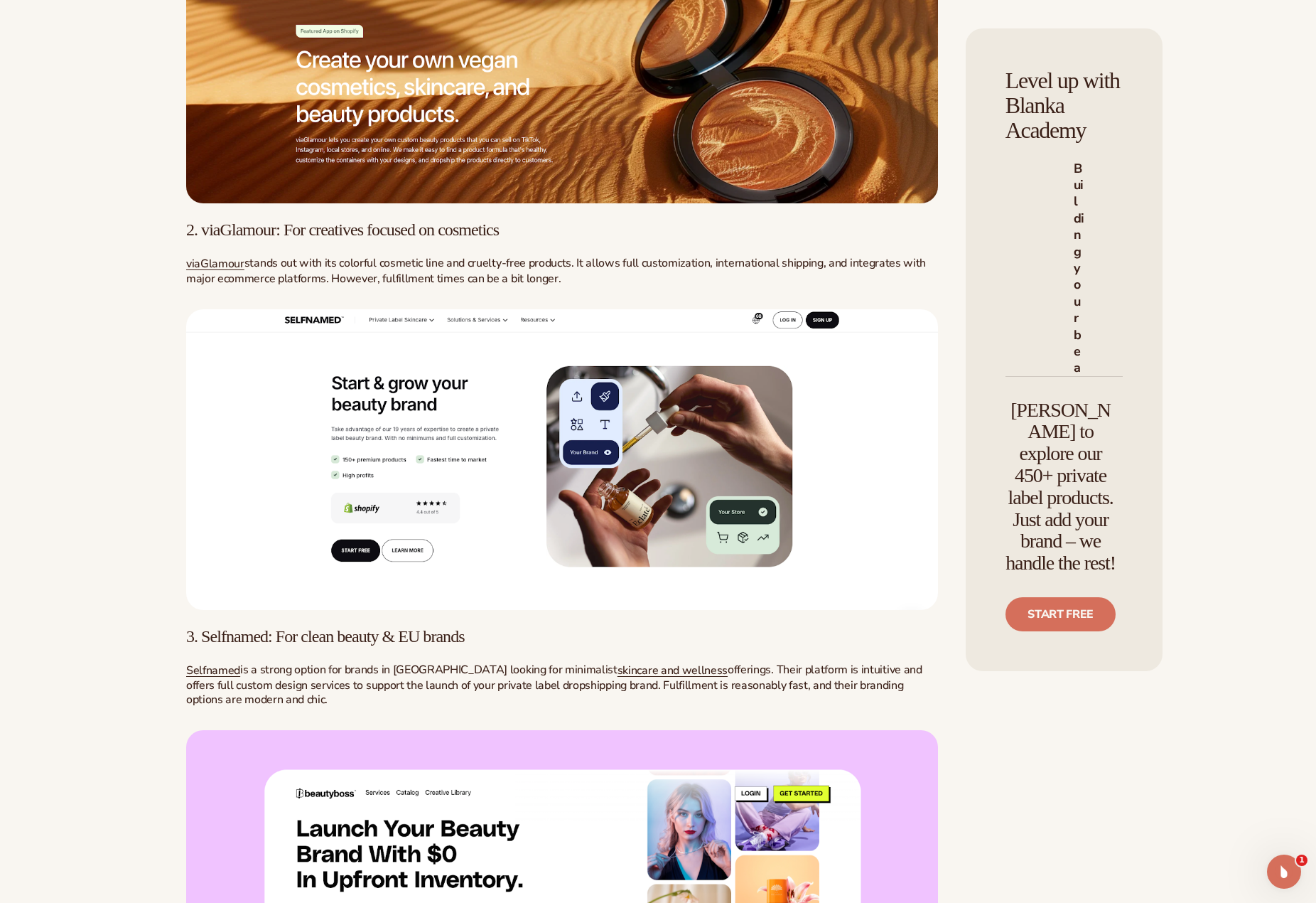
scroll to position [2485, 0]
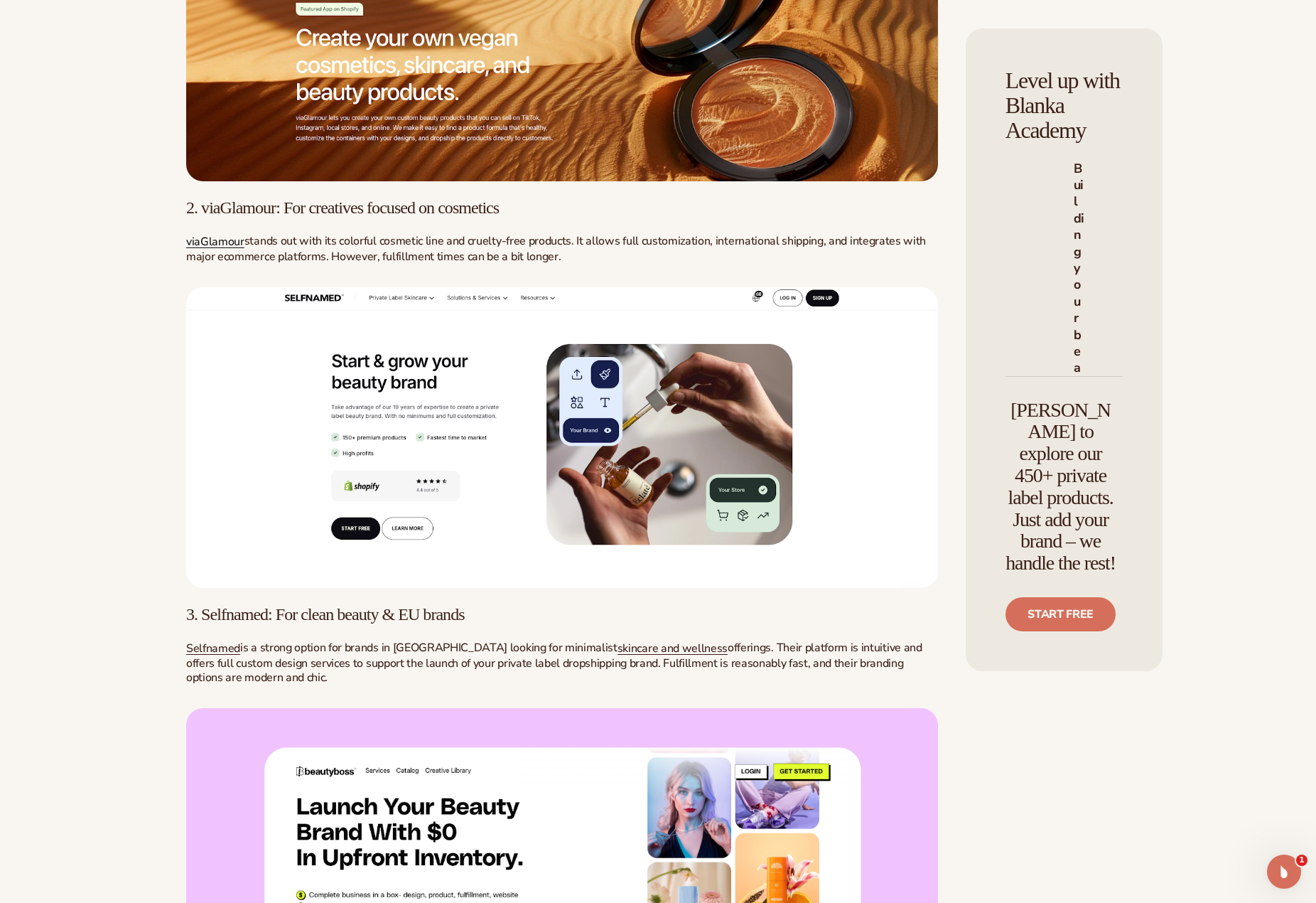
click at [224, 249] on span "viaGlamour" at bounding box center [215, 242] width 58 height 15
